Goal: Transaction & Acquisition: Purchase product/service

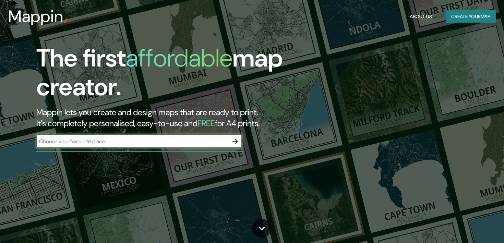
click at [173, 145] on input "text" at bounding box center [132, 142] width 192 height 8
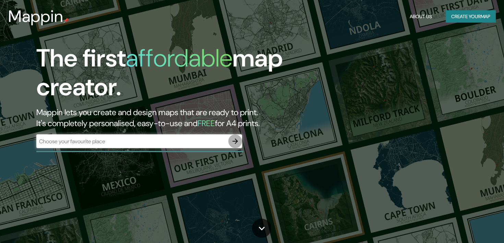
click at [232, 146] on button "button" at bounding box center [235, 141] width 14 height 14
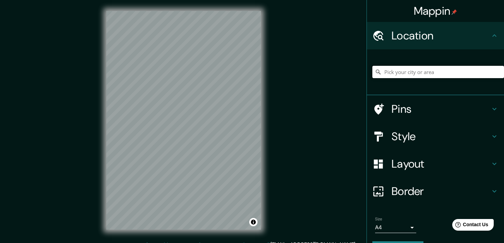
click at [410, 69] on input "Pick your city or area" at bounding box center [439, 72] width 132 height 12
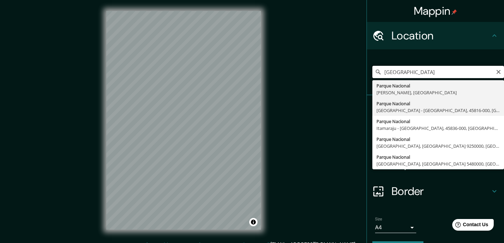
scroll to position [19, 0]
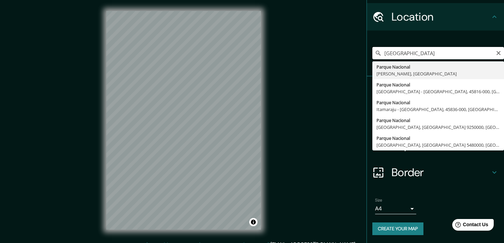
click at [440, 58] on input "[GEOGRAPHIC_DATA]" at bounding box center [439, 53] width 132 height 12
click at [440, 51] on input "[GEOGRAPHIC_DATA]" at bounding box center [439, 53] width 132 height 12
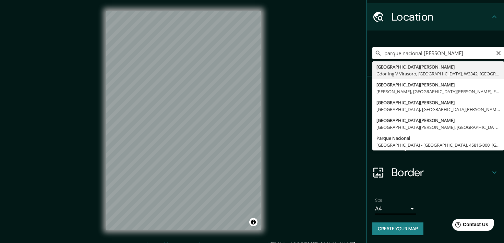
type input "[GEOGRAPHIC_DATA][PERSON_NAME], Gdor Ing V [GEOGRAPHIC_DATA], [GEOGRAPHIC_DATA]…"
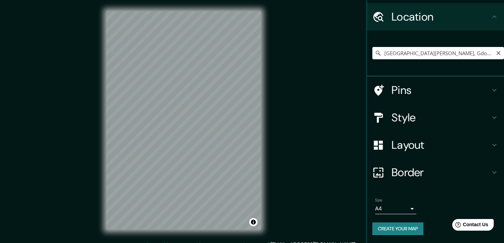
click at [447, 51] on input "[GEOGRAPHIC_DATA][PERSON_NAME], Gdor Ing V [GEOGRAPHIC_DATA], [GEOGRAPHIC_DATA]…" at bounding box center [439, 53] width 132 height 12
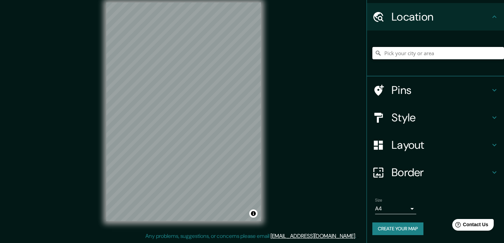
type input "t"
type input "l"
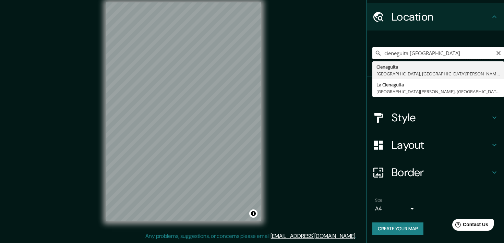
click at [400, 54] on input "cieneguita [GEOGRAPHIC_DATA]" at bounding box center [439, 53] width 132 height 12
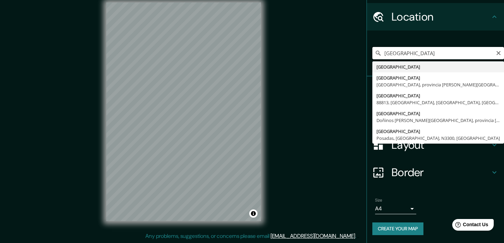
click at [411, 58] on input "[GEOGRAPHIC_DATA]" at bounding box center [439, 53] width 132 height 12
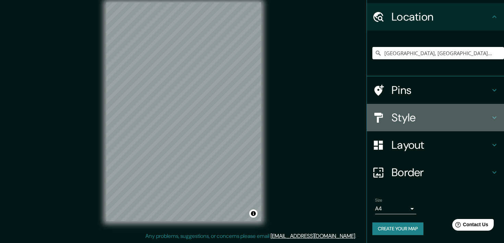
click at [417, 117] on h4 "Style" at bounding box center [441, 118] width 99 height 14
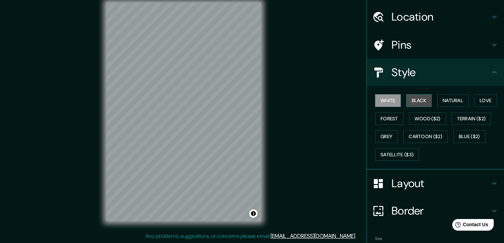
click at [428, 96] on button "Black" at bounding box center [420, 100] width 26 height 13
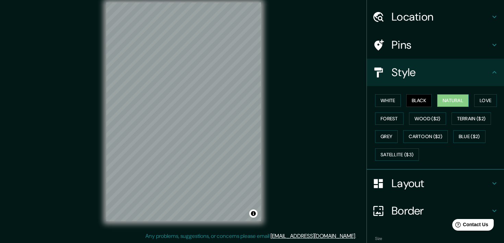
click at [459, 99] on button "Natural" at bounding box center [453, 100] width 32 height 13
click at [486, 105] on button "Love" at bounding box center [485, 100] width 23 height 13
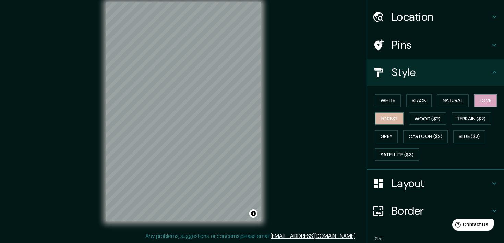
click at [394, 118] on button "Forest" at bounding box center [389, 119] width 28 height 13
click at [416, 118] on button "Wood ($2)" at bounding box center [427, 119] width 37 height 13
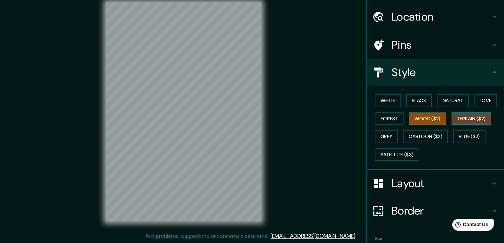
click at [485, 118] on button "Terrain ($2)" at bounding box center [472, 119] width 40 height 13
click at [474, 135] on button "Blue ($2)" at bounding box center [470, 136] width 32 height 13
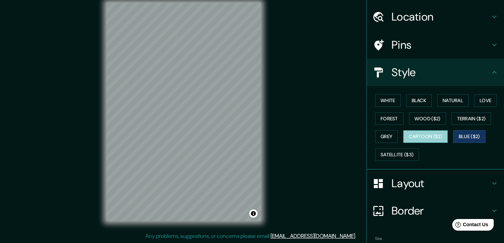
click at [439, 134] on button "Cartoon ($2)" at bounding box center [425, 136] width 45 height 13
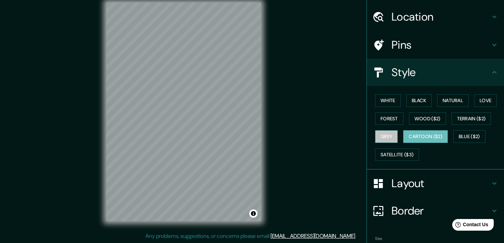
click at [390, 136] on button "Grey" at bounding box center [386, 136] width 23 height 13
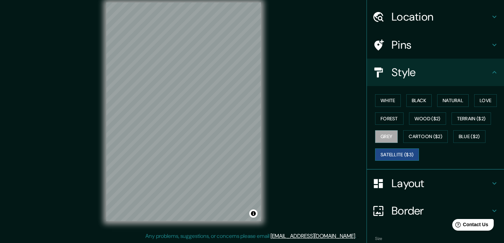
click at [408, 156] on button "Satellite ($3)" at bounding box center [397, 155] width 44 height 13
click at [422, 138] on button "Cartoon ($2)" at bounding box center [425, 136] width 45 height 13
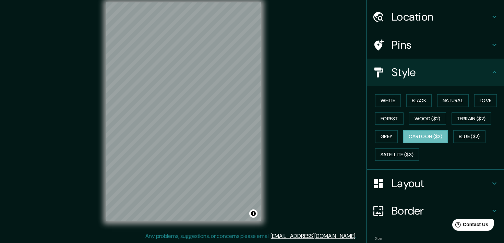
click at [264, 161] on div "© Mapbox © OpenStreetMap Improve this map" at bounding box center [183, 111] width 177 height 241
click at [397, 106] on button "White" at bounding box center [388, 100] width 26 height 13
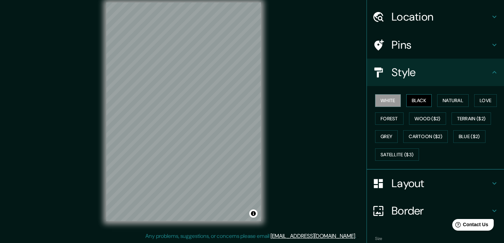
click at [427, 106] on button "Black" at bounding box center [420, 100] width 26 height 13
click at [492, 112] on div "White Black Natural Love Forest Wood ($2) Terrain ($2) Grey Cartoon ($2) Blue (…" at bounding box center [439, 128] width 132 height 72
click at [491, 102] on button "Love" at bounding box center [485, 100] width 23 height 13
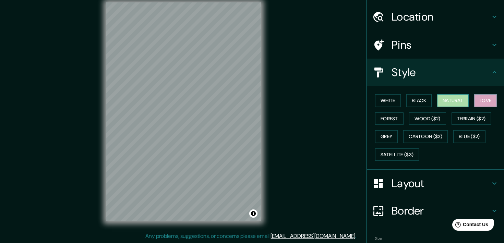
click at [465, 104] on button "Natural" at bounding box center [453, 100] width 32 height 13
click at [265, 128] on div "© Mapbox © OpenStreetMap Improve this map" at bounding box center [183, 111] width 177 height 241
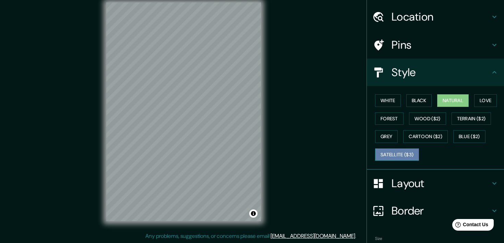
click at [410, 158] on button "Satellite ($3)" at bounding box center [397, 155] width 44 height 13
click at [271, 195] on div "© Mapbox © OpenStreetMap Improve this map © Maxar" at bounding box center [183, 111] width 177 height 241
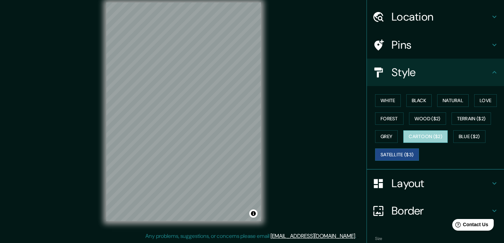
click at [434, 136] on button "Cartoon ($2)" at bounding box center [425, 136] width 45 height 13
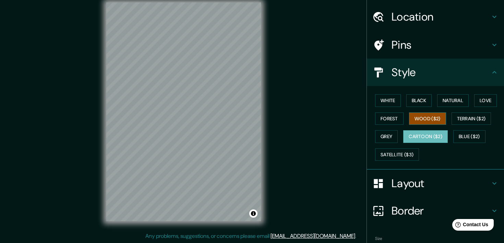
click at [433, 119] on button "Wood ($2)" at bounding box center [427, 119] width 37 height 13
click at [471, 118] on button "Terrain ($2)" at bounding box center [472, 119] width 40 height 13
click at [440, 130] on button "Cartoon ($2)" at bounding box center [425, 136] width 45 height 13
click at [440, 143] on div "White Black Natural Love Forest Wood ($2) Terrain ($2) Grey Cartoon ($2) Blue (…" at bounding box center [439, 128] width 132 height 72
click at [433, 121] on button "Wood ($2)" at bounding box center [427, 119] width 37 height 13
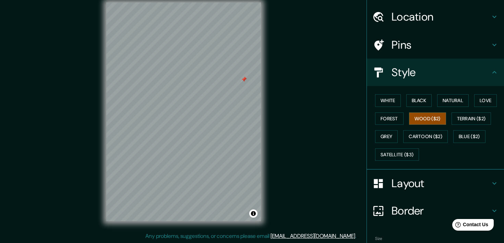
click at [281, 153] on div "Mappin Location [GEOGRAPHIC_DATA], [GEOGRAPHIC_DATA], [GEOGRAPHIC_DATA] Pins St…" at bounding box center [252, 117] width 504 height 252
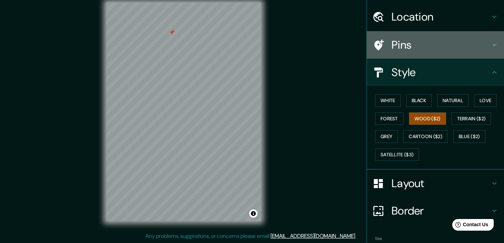
click at [427, 41] on h4 "Pins" at bounding box center [441, 45] width 99 height 14
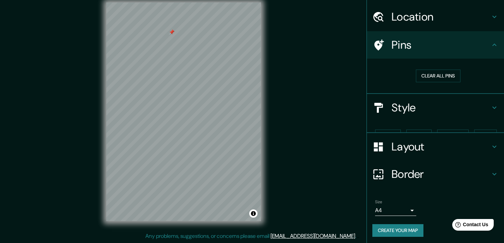
click at [425, 24] on div "Location" at bounding box center [435, 16] width 137 height 27
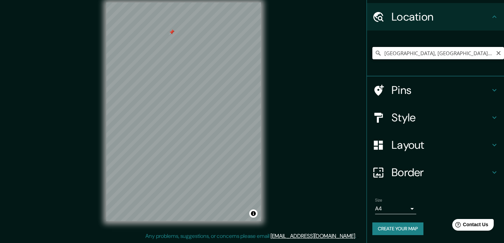
click at [427, 54] on input "[GEOGRAPHIC_DATA], [GEOGRAPHIC_DATA], [GEOGRAPHIC_DATA]" at bounding box center [439, 53] width 132 height 12
paste input "[GEOGRAPHIC_DATA]"
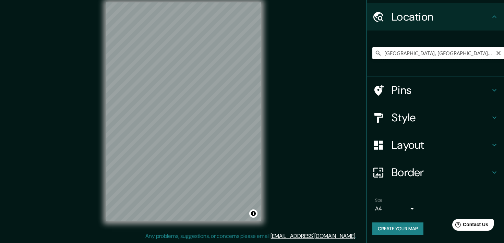
click at [462, 56] on input "[GEOGRAPHIC_DATA], [GEOGRAPHIC_DATA], [GEOGRAPHIC_DATA][PERSON_NAME], A4412, [G…" at bounding box center [439, 53] width 132 height 12
click at [442, 52] on input "[GEOGRAPHIC_DATA], [GEOGRAPHIC_DATA], [GEOGRAPHIC_DATA][PERSON_NAME], A4412, [G…" at bounding box center [439, 53] width 132 height 12
drag, startPoint x: 458, startPoint y: 52, endPoint x: 504, endPoint y: 64, distance: 47.4
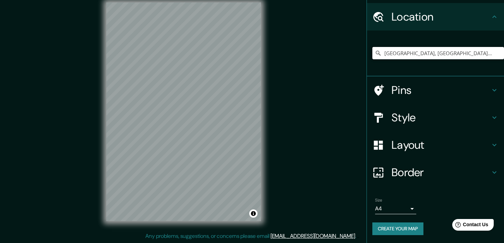
click at [504, 64] on div "[GEOGRAPHIC_DATA], [GEOGRAPHIC_DATA], [GEOGRAPHIC_DATA][PERSON_NAME], A4412, [G…" at bounding box center [439, 53] width 132 height 34
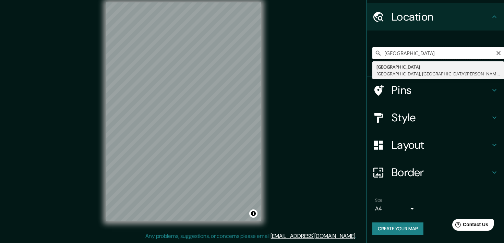
drag, startPoint x: 424, startPoint y: 52, endPoint x: 320, endPoint y: 52, distance: 103.6
click at [320, 52] on div "Mappin Location [GEOGRAPHIC_DATA], [GEOGRAPHIC_DATA][PERSON_NAME], A4412, [GEOG…" at bounding box center [252, 117] width 504 height 252
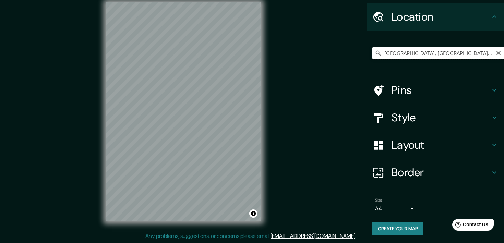
click at [415, 51] on input "[GEOGRAPHIC_DATA], [GEOGRAPHIC_DATA], [GEOGRAPHIC_DATA], F5302, [GEOGRAPHIC_DAT…" at bounding box center [439, 53] width 132 height 12
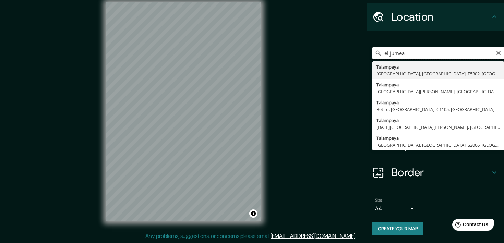
type input "el jumeal"
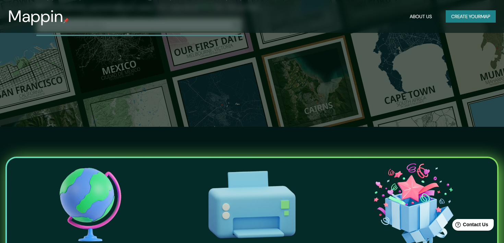
scroll to position [32, 0]
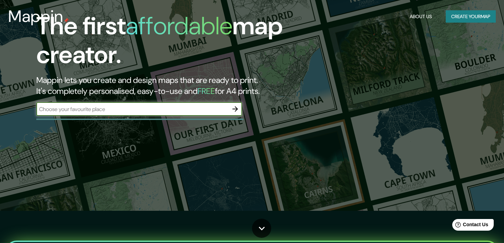
click at [217, 109] on input "text" at bounding box center [132, 109] width 192 height 8
click at [235, 107] on icon "button" at bounding box center [235, 108] width 5 height 5
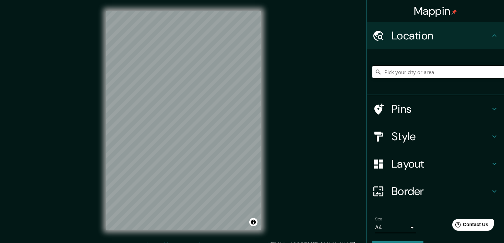
click at [440, 108] on h4 "Pins" at bounding box center [441, 109] width 99 height 14
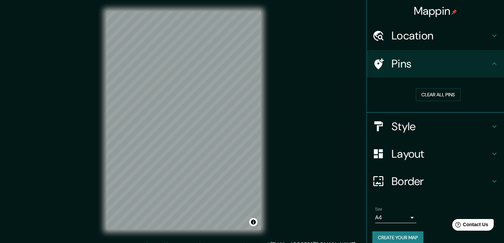
click at [444, 129] on h4 "Style" at bounding box center [441, 127] width 99 height 14
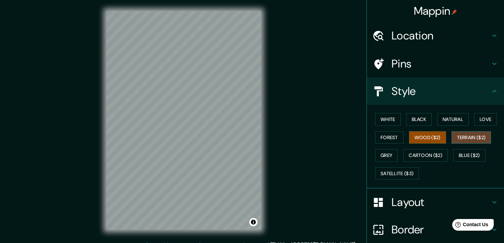
click at [475, 140] on button "Terrain ($2)" at bounding box center [472, 137] width 40 height 13
click at [449, 126] on div "White Black Natural Love Forest Wood ($2) Terrain ($2) Grey Cartoon ($2) Blue (…" at bounding box center [439, 146] width 132 height 72
click at [431, 122] on button "Black" at bounding box center [420, 119] width 26 height 13
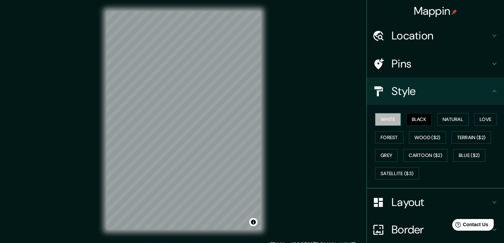
click at [390, 116] on button "White" at bounding box center [388, 119] width 26 height 13
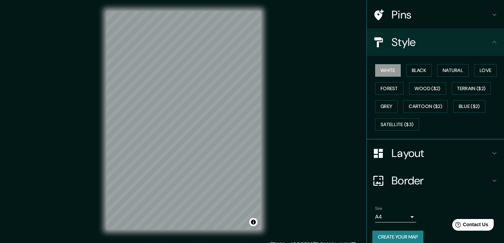
click at [445, 154] on h4 "Layout" at bounding box center [441, 153] width 99 height 14
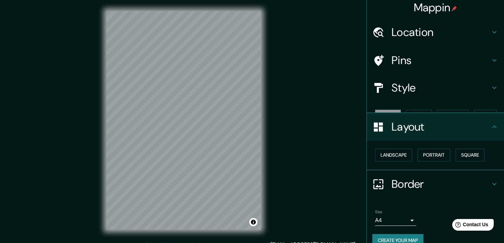
scroll to position [9, 0]
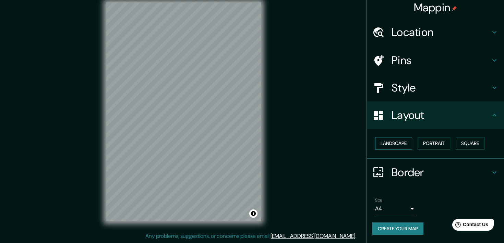
click at [403, 145] on button "Landscape" at bounding box center [393, 143] width 37 height 13
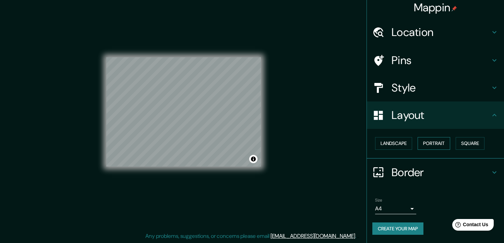
click at [439, 145] on button "Portrait" at bounding box center [434, 143] width 33 height 13
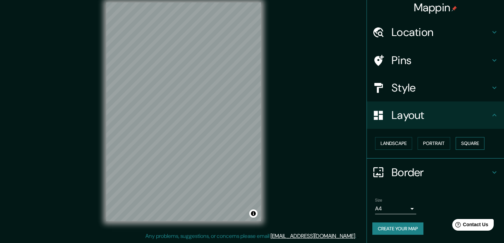
click at [467, 144] on button "Square" at bounding box center [470, 143] width 29 height 13
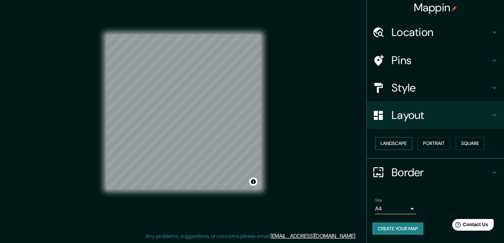
click at [394, 141] on button "Landscape" at bounding box center [393, 143] width 37 height 13
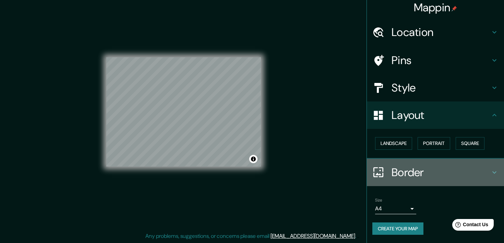
click at [420, 176] on h4 "Border" at bounding box center [441, 173] width 99 height 14
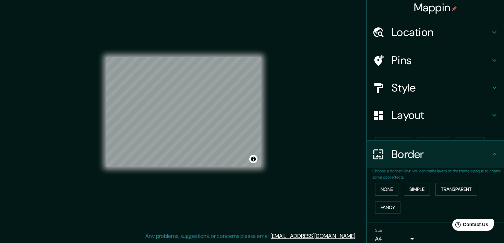
scroll to position [22, 0]
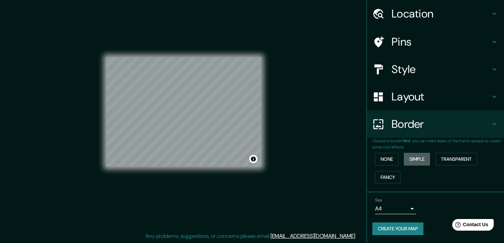
click at [413, 155] on button "Simple" at bounding box center [417, 159] width 26 height 13
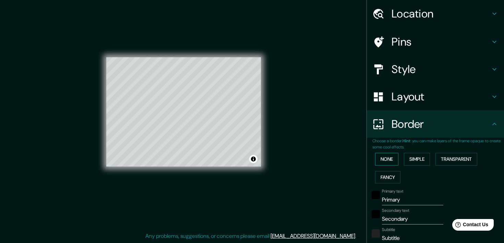
click at [398, 159] on button "None" at bounding box center [386, 159] width 23 height 13
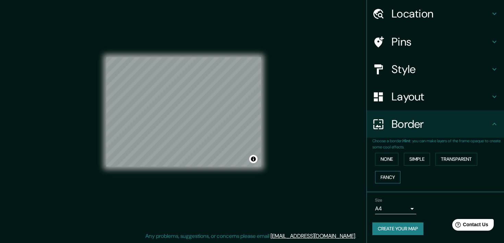
click at [398, 176] on button "Fancy" at bounding box center [387, 177] width 25 height 13
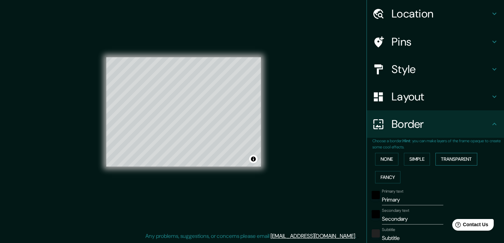
drag, startPoint x: 474, startPoint y: 158, endPoint x: 438, endPoint y: 162, distance: 36.2
click at [474, 158] on button "Transparent" at bounding box center [457, 159] width 42 height 13
click at [393, 160] on button "None" at bounding box center [386, 159] width 23 height 13
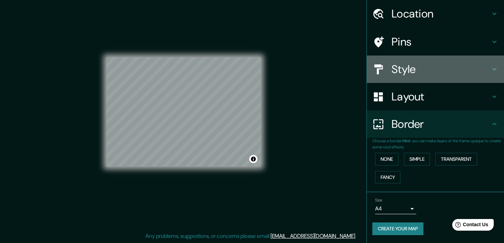
click at [404, 71] on h4 "Style" at bounding box center [441, 69] width 99 height 14
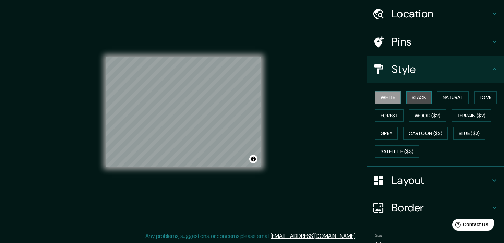
click at [425, 98] on button "Black" at bounding box center [420, 97] width 26 height 13
click at [401, 97] on button "White" at bounding box center [388, 97] width 26 height 13
click at [287, 129] on div "Mappin Location Pins Style [PERSON_NAME] Black Natural Love Forest [PERSON_NAME…" at bounding box center [252, 117] width 504 height 252
click at [430, 39] on h4 "Pins" at bounding box center [441, 42] width 99 height 14
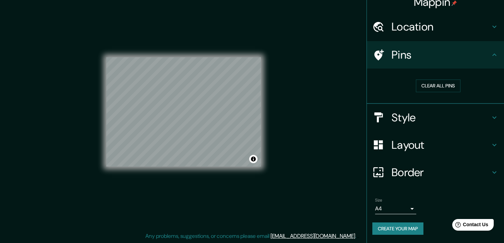
scroll to position [9, 0]
click at [426, 84] on button "Clear all pins" at bounding box center [438, 86] width 45 height 13
drag, startPoint x: 483, startPoint y: 40, endPoint x: 484, endPoint y: 44, distance: 4.3
click at [483, 40] on div "Location" at bounding box center [435, 26] width 137 height 27
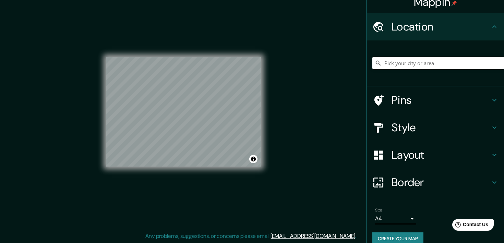
click at [461, 95] on h4 "Pins" at bounding box center [441, 100] width 99 height 14
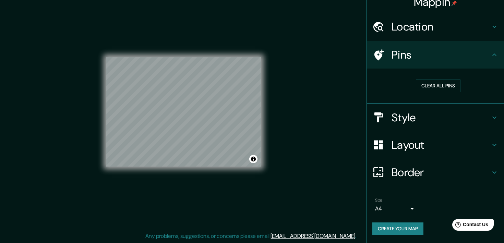
click at [495, 55] on icon at bounding box center [495, 55] width 4 height 2
